Goal: Task Accomplishment & Management: Manage account settings

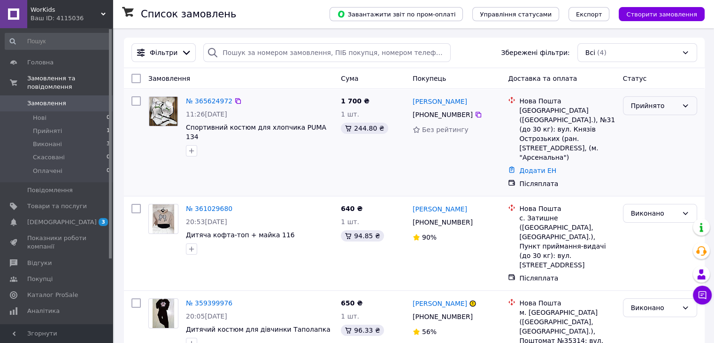
click at [687, 108] on icon at bounding box center [686, 106] width 8 height 8
click at [647, 128] on li "Виконано" at bounding box center [659, 126] width 73 height 17
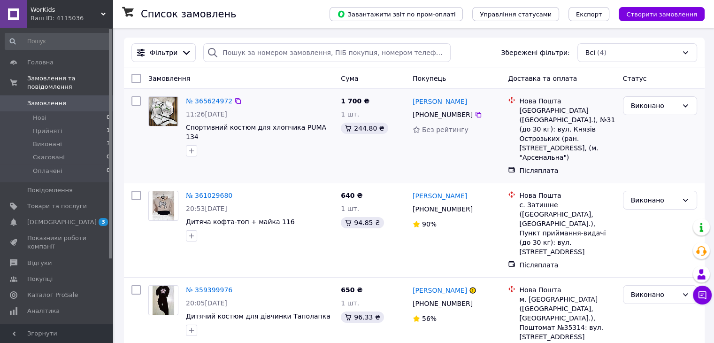
click at [537, 126] on div "[GEOGRAPHIC_DATA] ([GEOGRAPHIC_DATA].), №31 (до 30 кг): вул. Князів Острозьких …" at bounding box center [567, 134] width 96 height 56
click at [205, 100] on link "№ 365624972" at bounding box center [209, 101] width 46 height 8
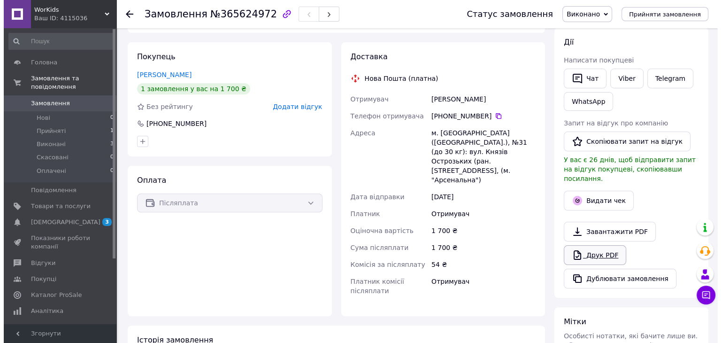
scroll to position [141, 0]
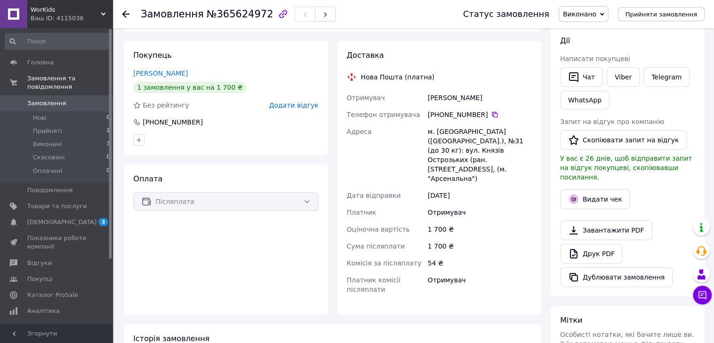
click at [311, 202] on div "Післяплата" at bounding box center [225, 201] width 185 height 19
click at [309, 202] on div "Післяплата" at bounding box center [225, 201] width 185 height 19
click at [615, 189] on button "Видати чек" at bounding box center [595, 199] width 70 height 20
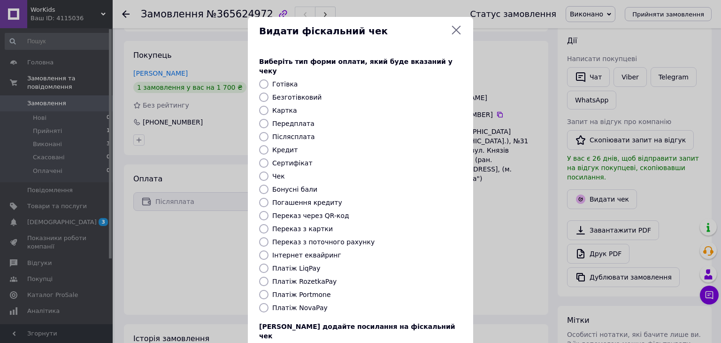
click at [276, 133] on label "Післясплата" at bounding box center [293, 137] width 43 height 8
click at [269, 132] on input "Післясплата" at bounding box center [263, 136] width 9 height 9
radio input "true"
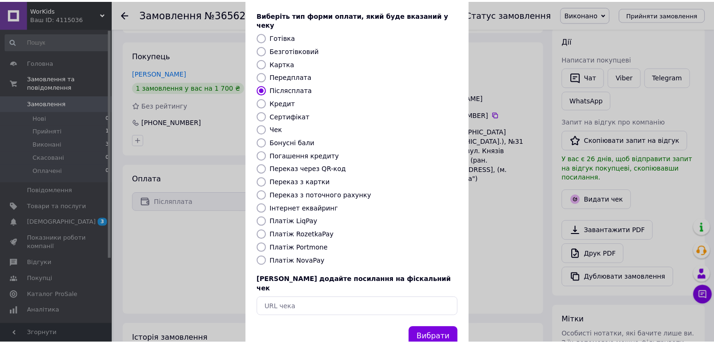
scroll to position [60, 0]
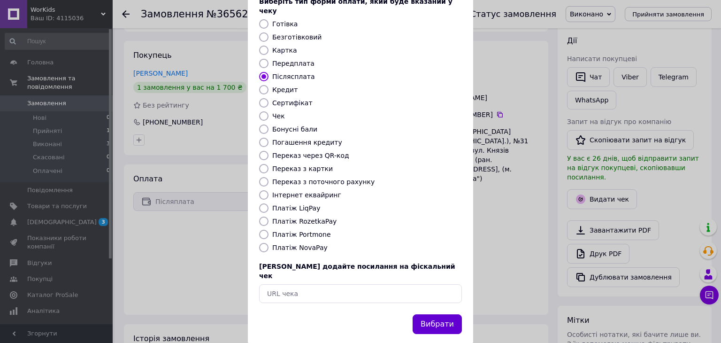
click at [434, 314] on button "Вибрати" at bounding box center [437, 324] width 49 height 20
click at [139, 260] on div "Видати фіскальний чек Виберіть тип форми оплати, який буде вказаний у чеку Готі…" at bounding box center [360, 151] width 721 height 422
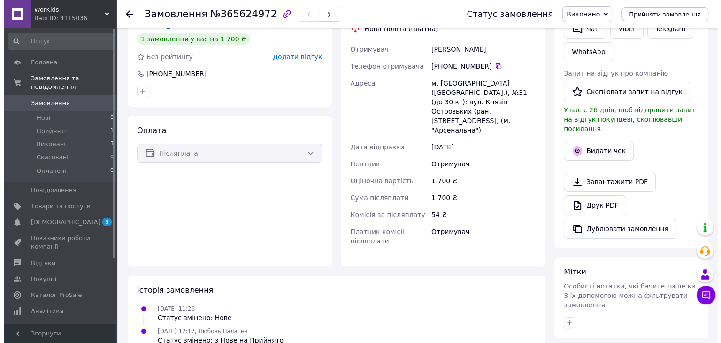
scroll to position [166, 0]
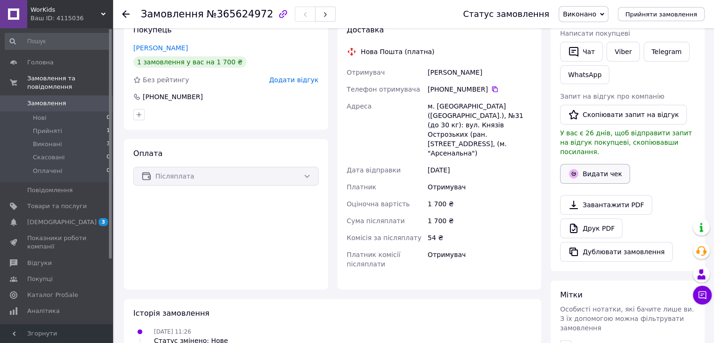
click at [599, 164] on button "Видати чек" at bounding box center [595, 174] width 70 height 20
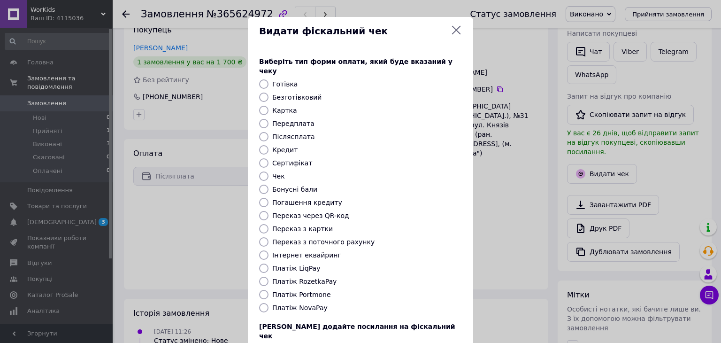
click at [293, 133] on label "Післясплата" at bounding box center [293, 137] width 43 height 8
click at [269, 132] on input "Післясплата" at bounding box center [263, 136] width 9 height 9
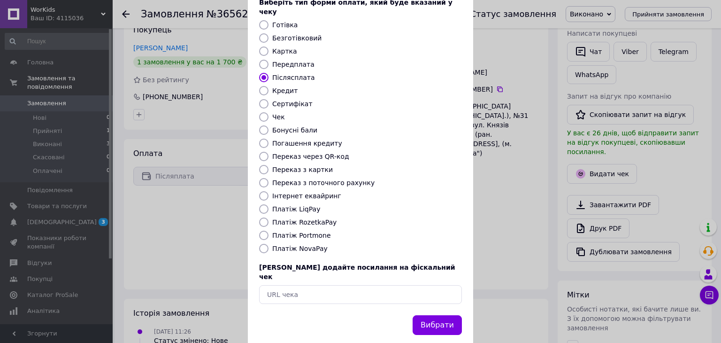
scroll to position [60, 0]
click at [441, 314] on button "Вибрати" at bounding box center [437, 324] width 49 height 20
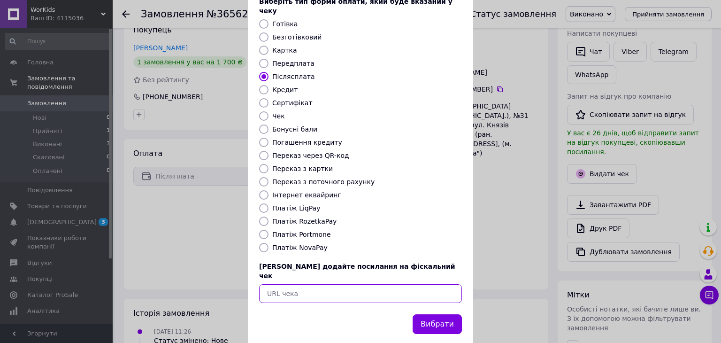
click at [328, 284] on input "text" at bounding box center [360, 293] width 203 height 19
paste input "Wirjyf_D4PQWoKgDCZHVcZX9AKv3X_ubybenoVT6P4pm7RTbXUfYLnCr6bHCmwAy"
radio input "false"
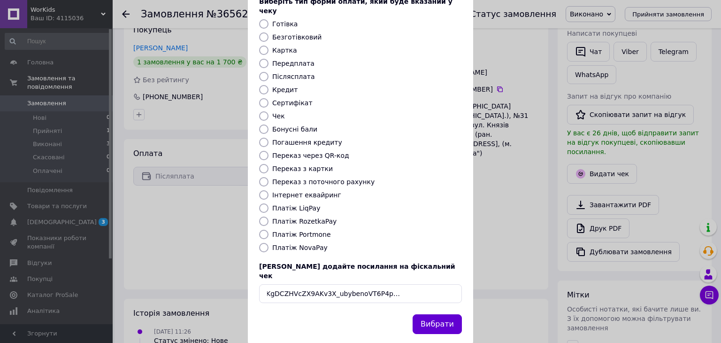
scroll to position [0, 0]
click at [441, 314] on button "Вибрати" at bounding box center [437, 324] width 49 height 20
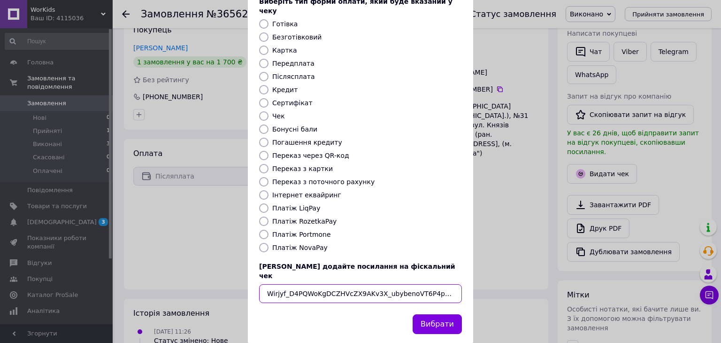
click at [455, 284] on input "Wirjyf_D4PQWoKgDCZHVcZX9AKv3X_ubybenoVT6P4pm7RTbXUfYLnCr6bHCmwAy" at bounding box center [360, 293] width 203 height 19
click at [436, 284] on input "Wirjyf_DYLnCr6bHCmwAy" at bounding box center [360, 293] width 203 height 19
type input "W"
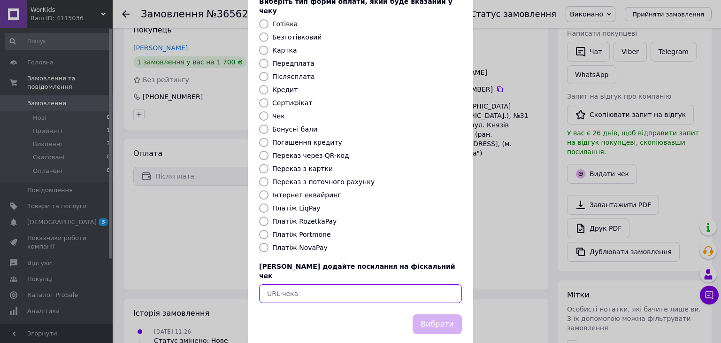
paste input "Wirjyf_D4PQWoKgDCZHVcZX9AKv3X_ubybenoVT6P4pm7RTbXUfYLnCr6bHCmwAy"
type input "Wirjyf_D4PQWoKgDCZHVcZX9AKv3X_ubybenoVT6P4pm7RTbXUfYLnCr6bHCmwAy"
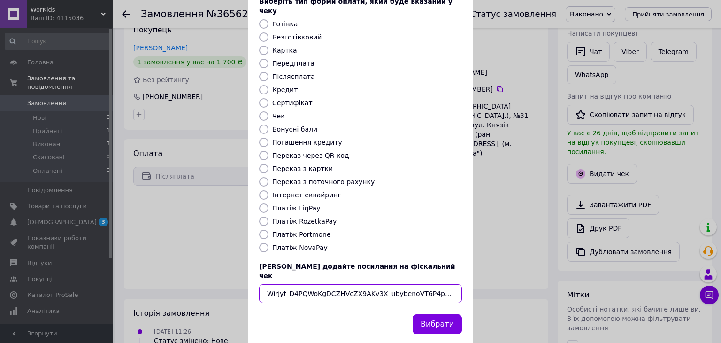
scroll to position [0, 52]
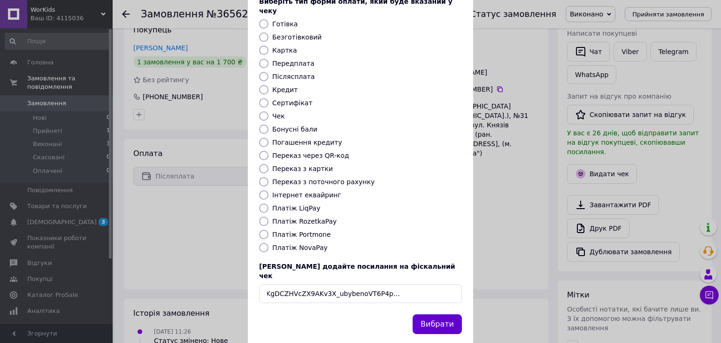
click at [455, 314] on button "Вибрати" at bounding box center [437, 324] width 49 height 20
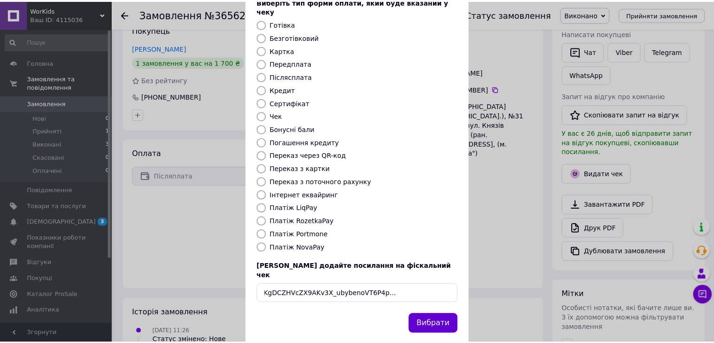
scroll to position [0, 0]
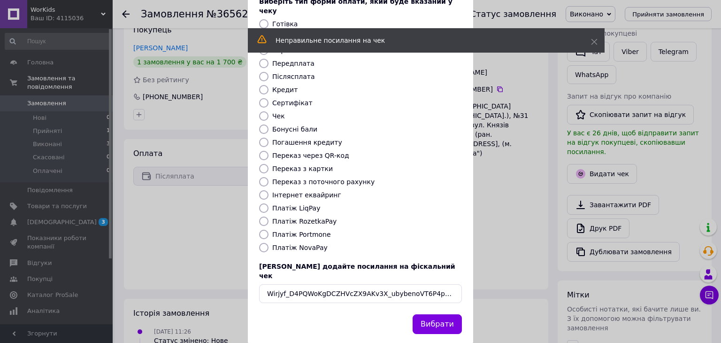
click at [201, 219] on div "Видати фіскальний чек Виберіть тип форми оплати, який буде вказаний у чеку Готі…" at bounding box center [360, 151] width 721 height 422
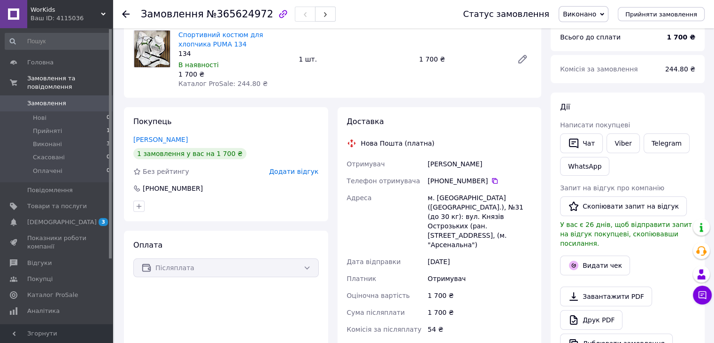
scroll to position [72, 0]
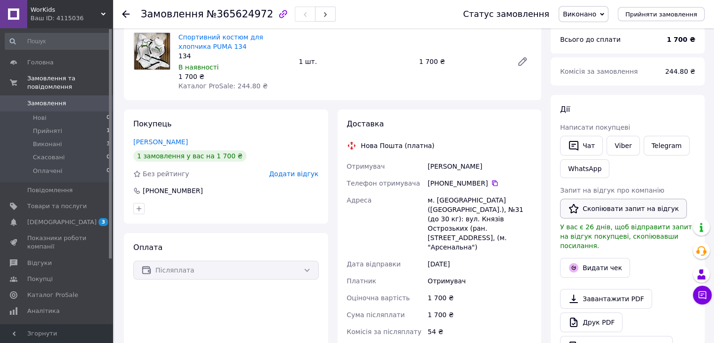
click at [612, 207] on button "Скопіювати запит на відгук" at bounding box center [623, 209] width 127 height 20
click at [614, 147] on link "Viber" at bounding box center [623, 146] width 33 height 20
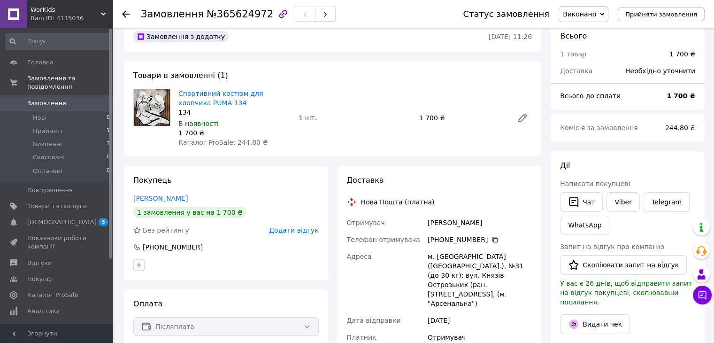
scroll to position [0, 0]
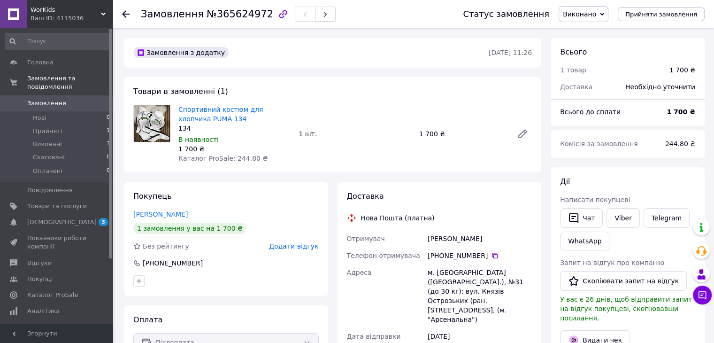
click at [120, 17] on div "Замовлення №365624972 Статус замовлення Виконано Прийнято Скасовано Оплачено Пр…" at bounding box center [414, 14] width 602 height 28
click at [129, 11] on icon at bounding box center [126, 14] width 8 height 8
